Goal: Find specific page/section: Find specific page/section

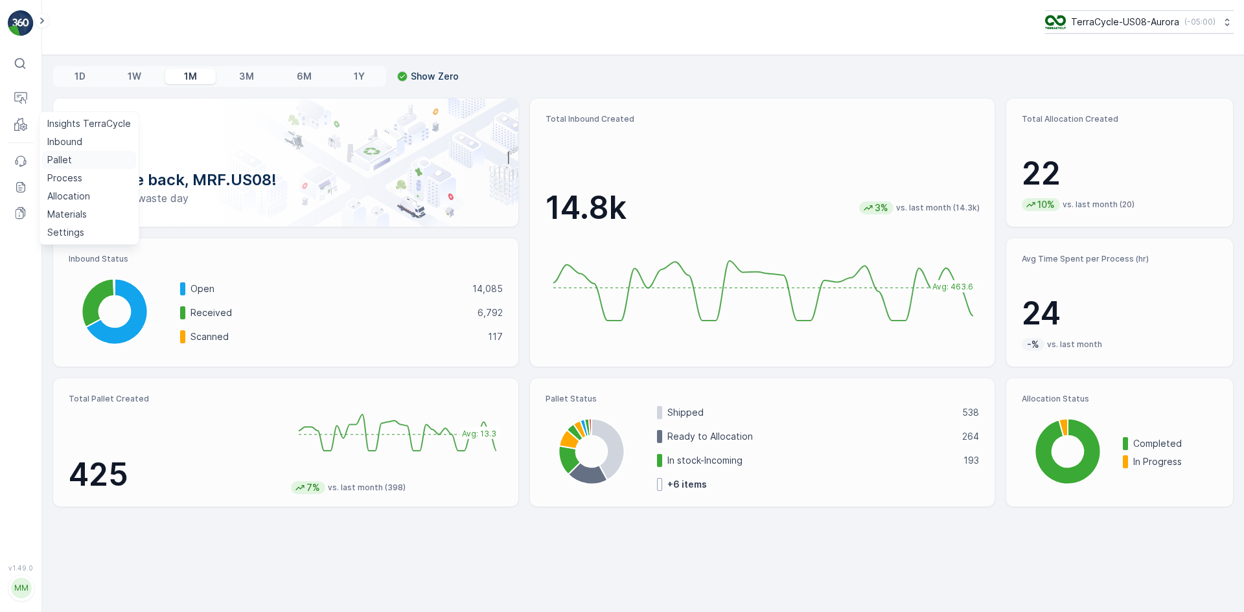
click at [69, 156] on p "Pallet" at bounding box center [59, 160] width 25 height 13
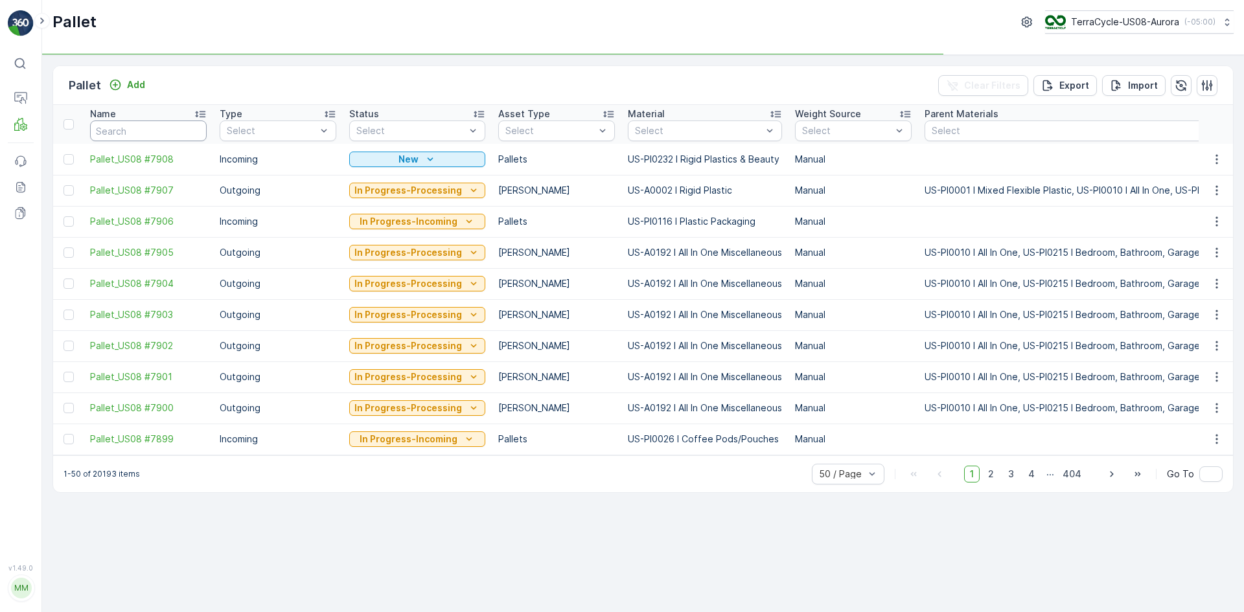
click at [145, 128] on input "text" at bounding box center [148, 131] width 117 height 21
paste input "TC5394"
type input "TC5394"
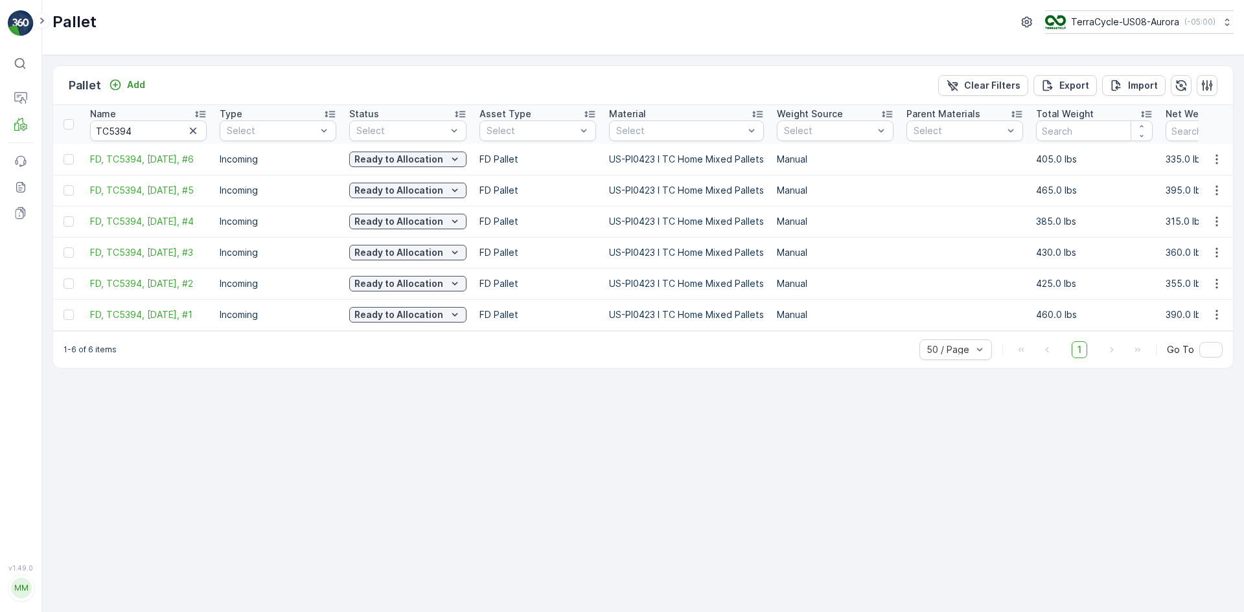
click at [192, 130] on icon "button" at bounding box center [193, 130] width 13 height 13
click at [159, 134] on input "text" at bounding box center [148, 131] width 117 height 21
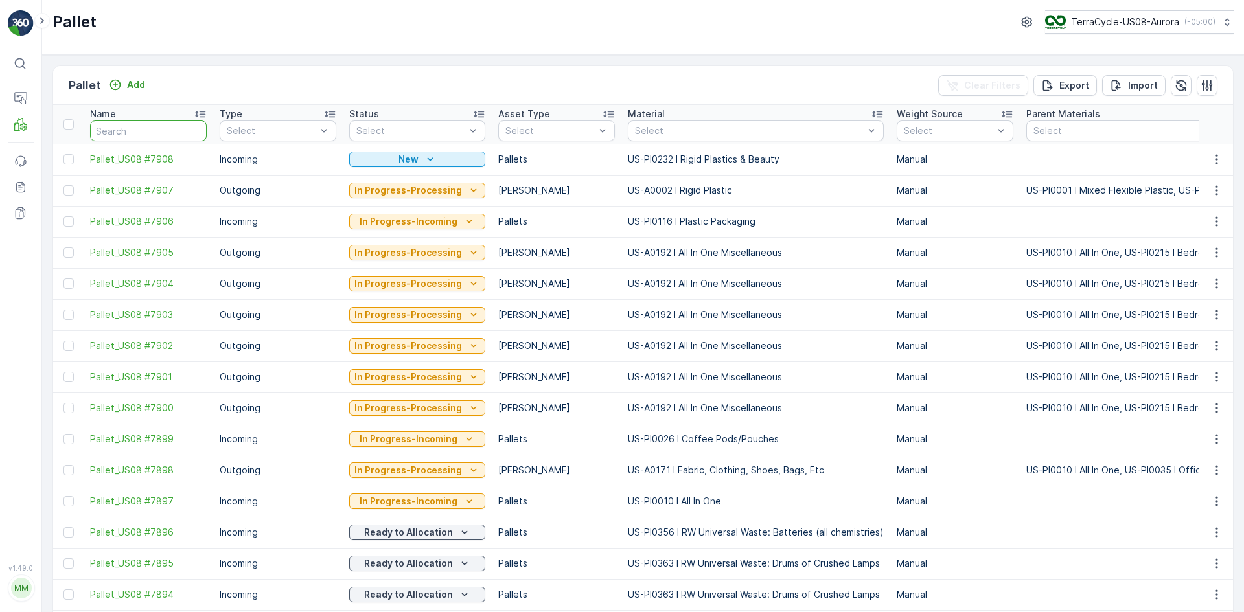
paste input "SO62359"
type input "SO62359"
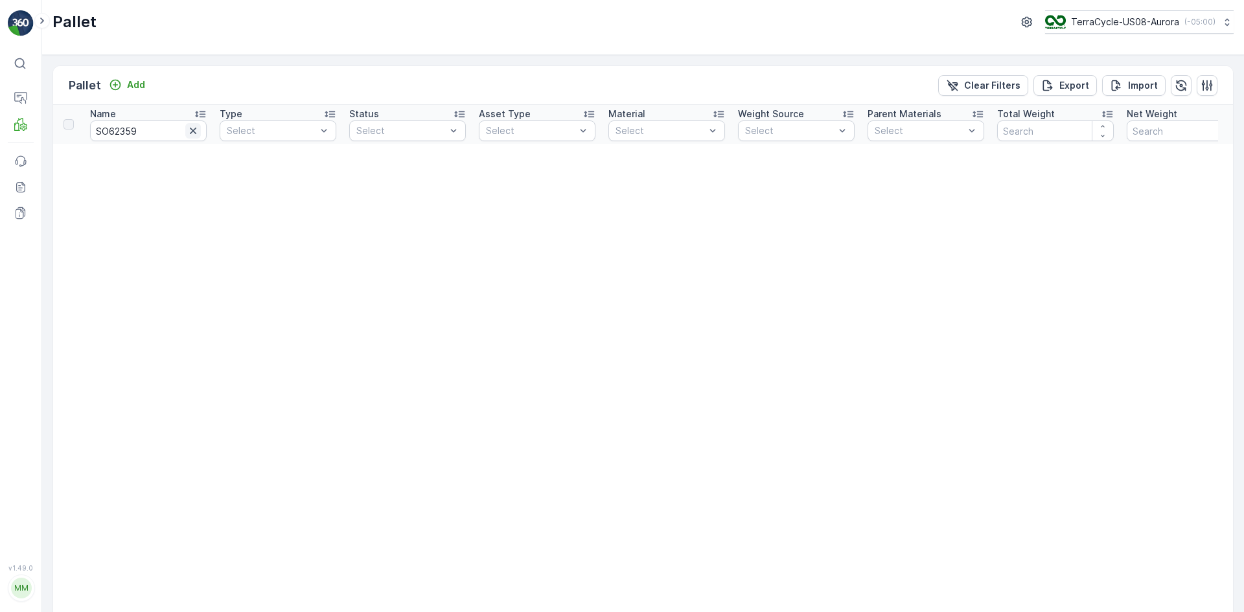
click at [191, 132] on icon "button" at bounding box center [193, 130] width 13 height 13
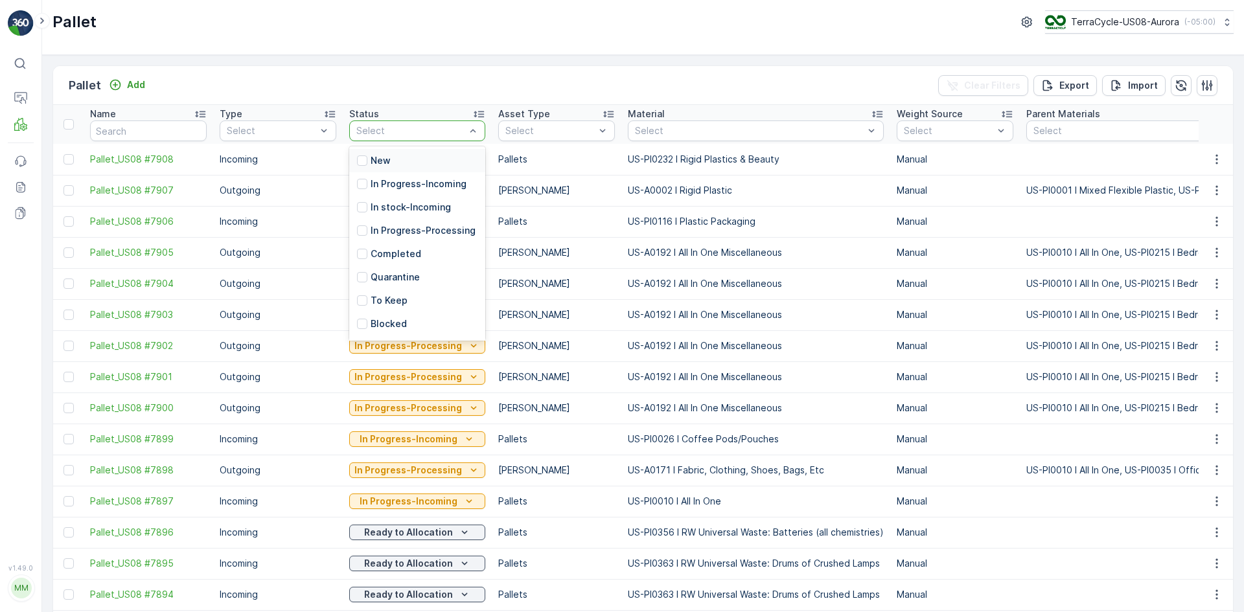
click at [406, 134] on div at bounding box center [410, 131] width 111 height 10
click at [404, 206] on p "In stock-Incoming" at bounding box center [411, 207] width 80 height 13
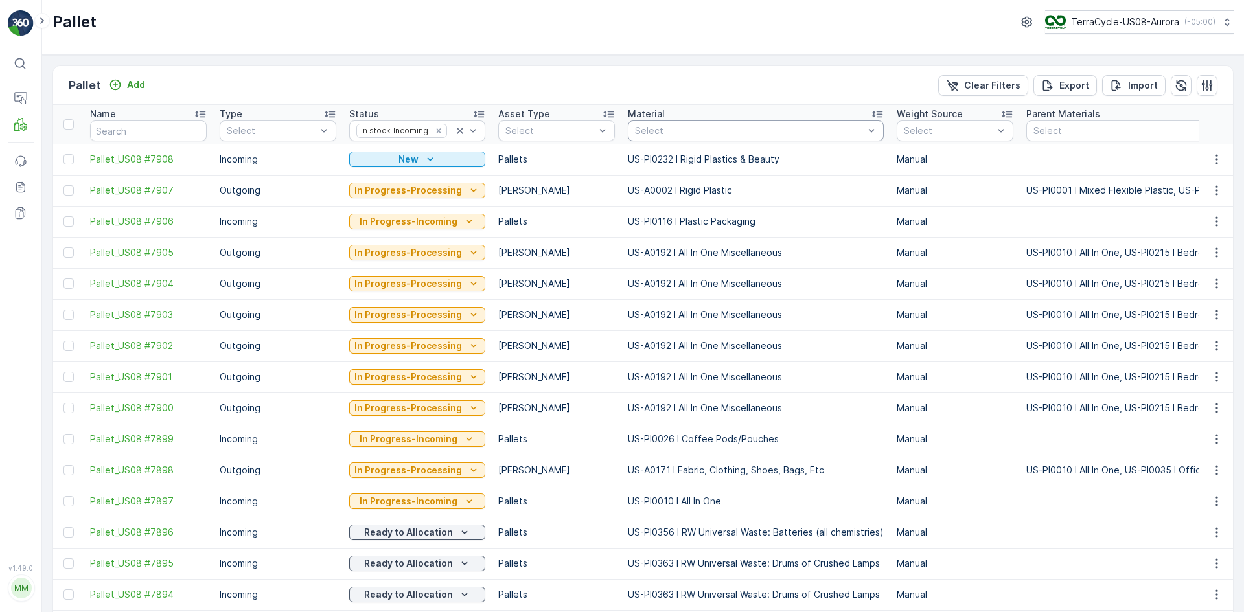
click at [672, 136] on div at bounding box center [749, 131] width 231 height 10
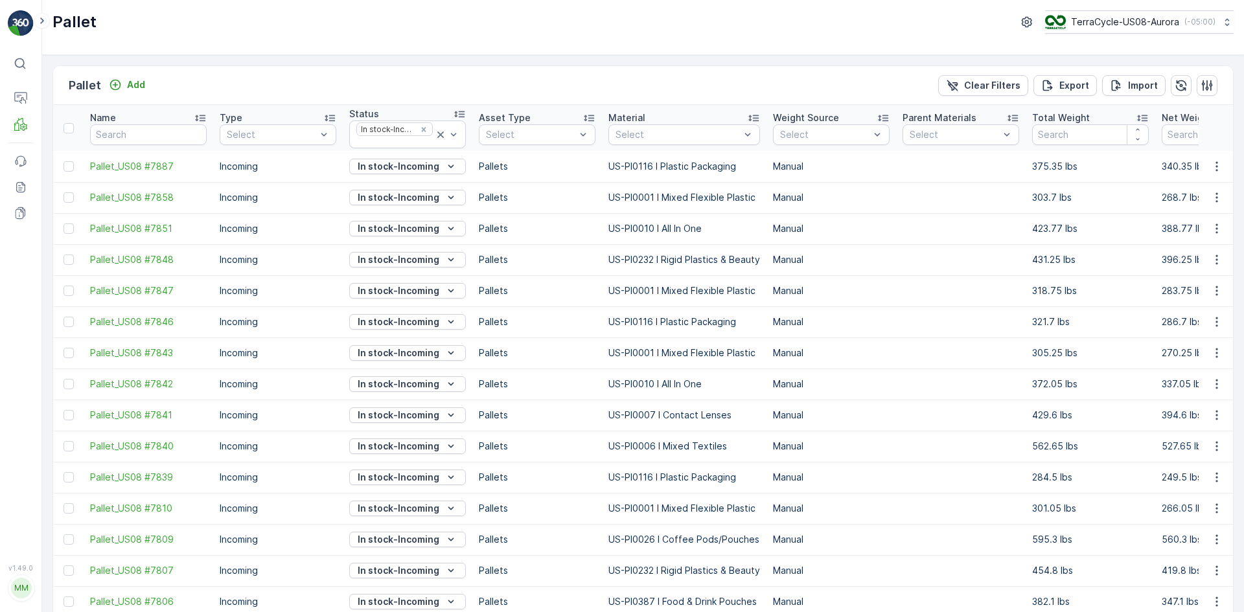
click at [632, 148] on th "Material Select" at bounding box center [684, 128] width 165 height 46
click at [635, 134] on div at bounding box center [677, 135] width 127 height 10
type input "0010"
click at [620, 190] on div at bounding box center [621, 188] width 10 height 10
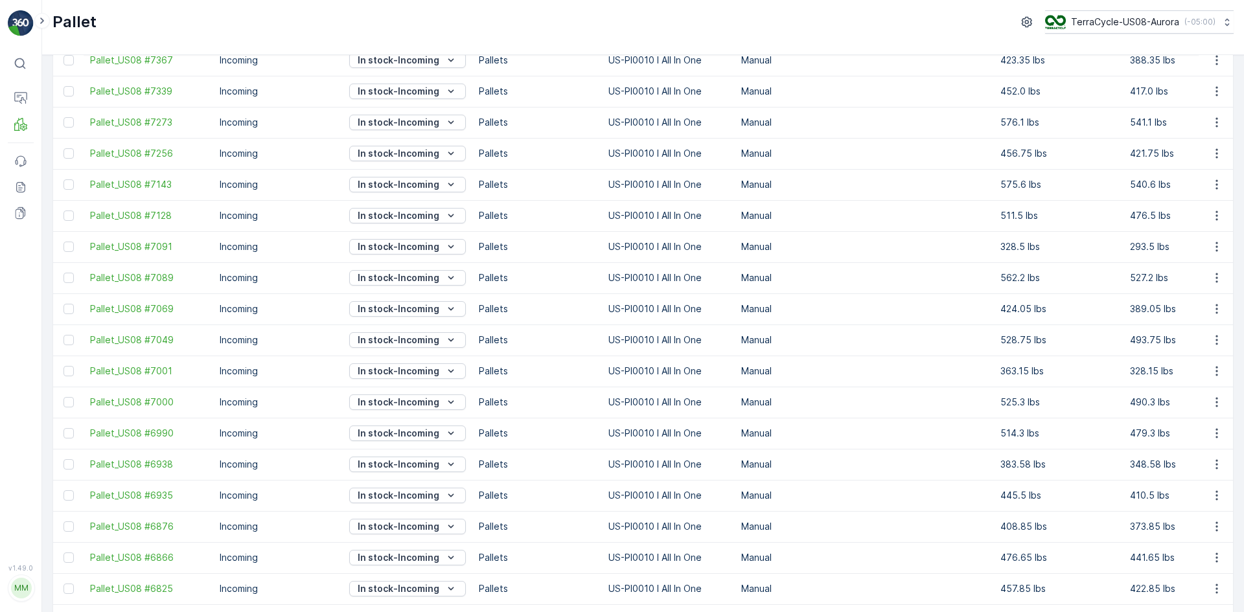
scroll to position [631, 0]
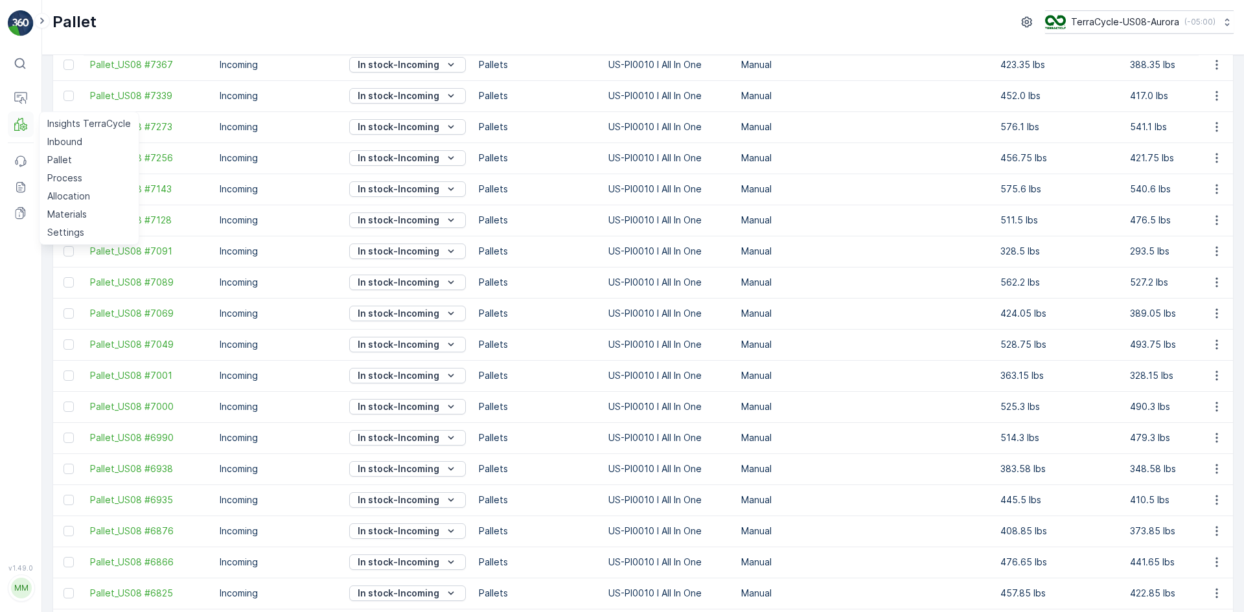
click at [19, 125] on icon at bounding box center [20, 124] width 13 height 13
click at [82, 176] on link "Process" at bounding box center [89, 178] width 94 height 18
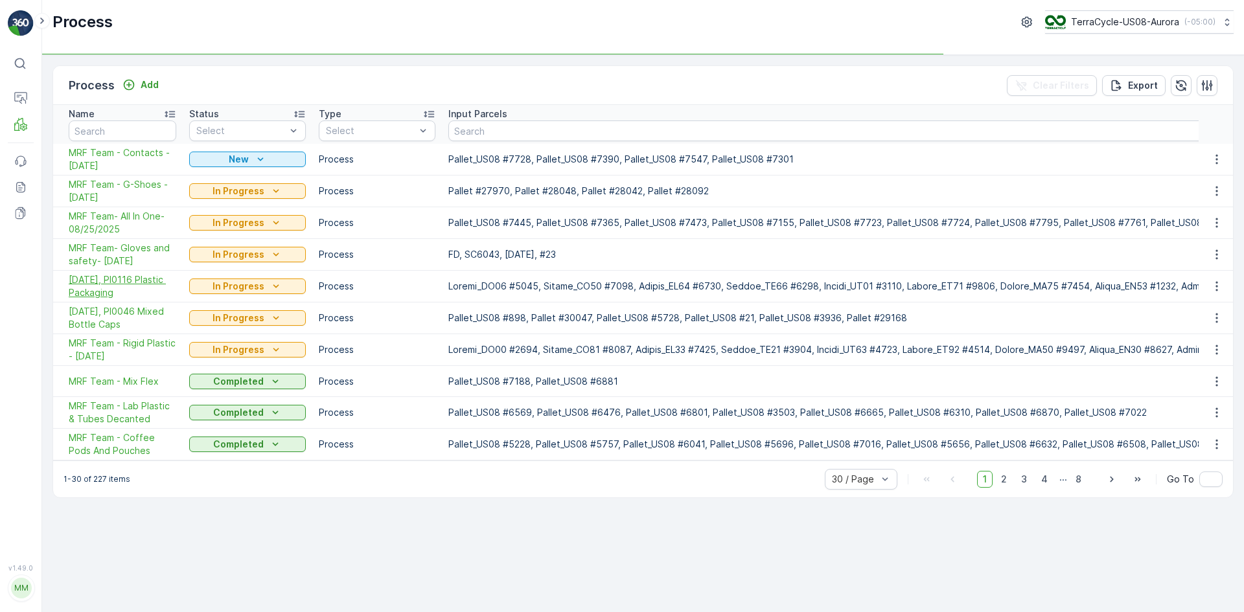
click at [150, 283] on span "[DATE], PI0116 Plastic Packaging" at bounding box center [123, 286] width 108 height 26
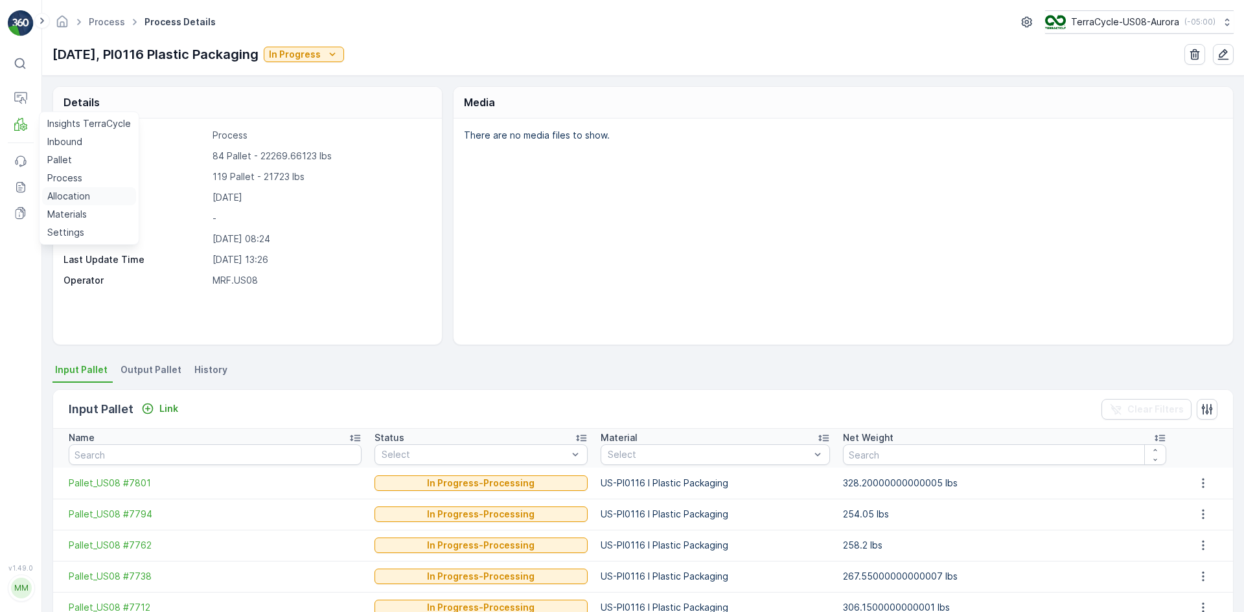
click at [67, 191] on p "Allocation" at bounding box center [68, 196] width 43 height 13
